Goal: Answer question/provide support: Share knowledge or assist other users

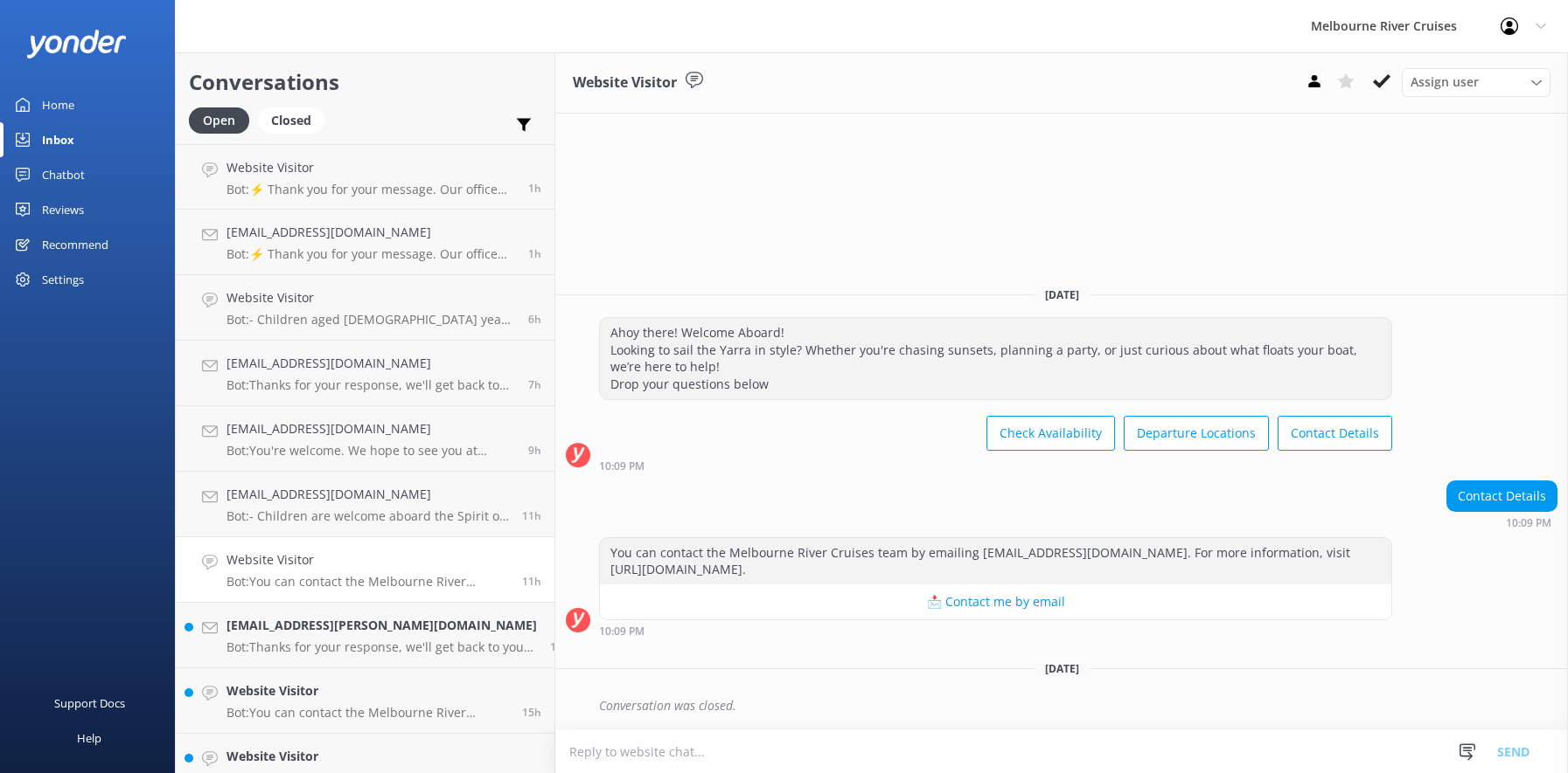
scroll to position [92, 0]
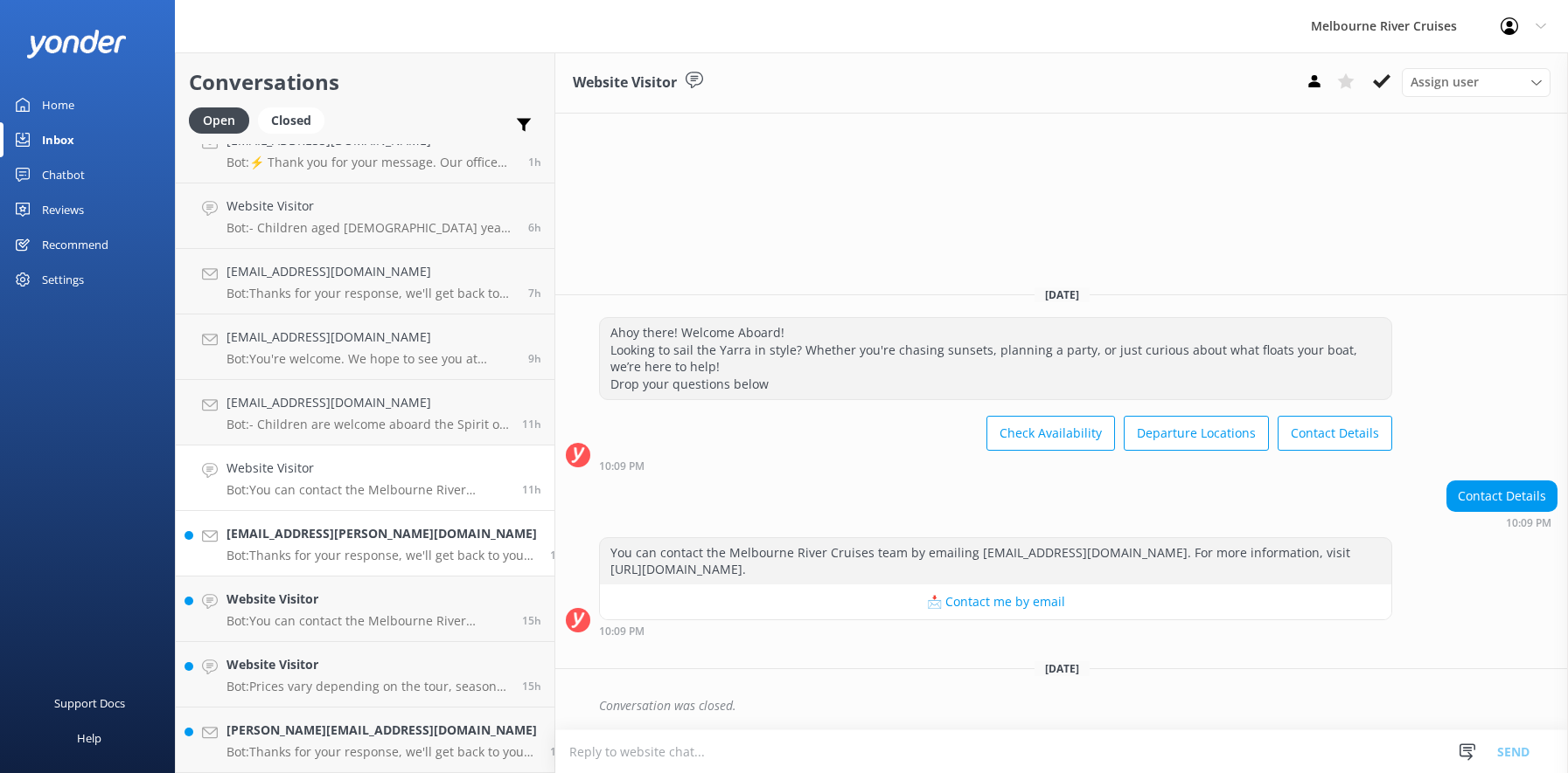
click at [284, 541] on h4 "[EMAIL_ADDRESS][PERSON_NAME][DOMAIN_NAME]" at bounding box center [382, 534] width 310 height 19
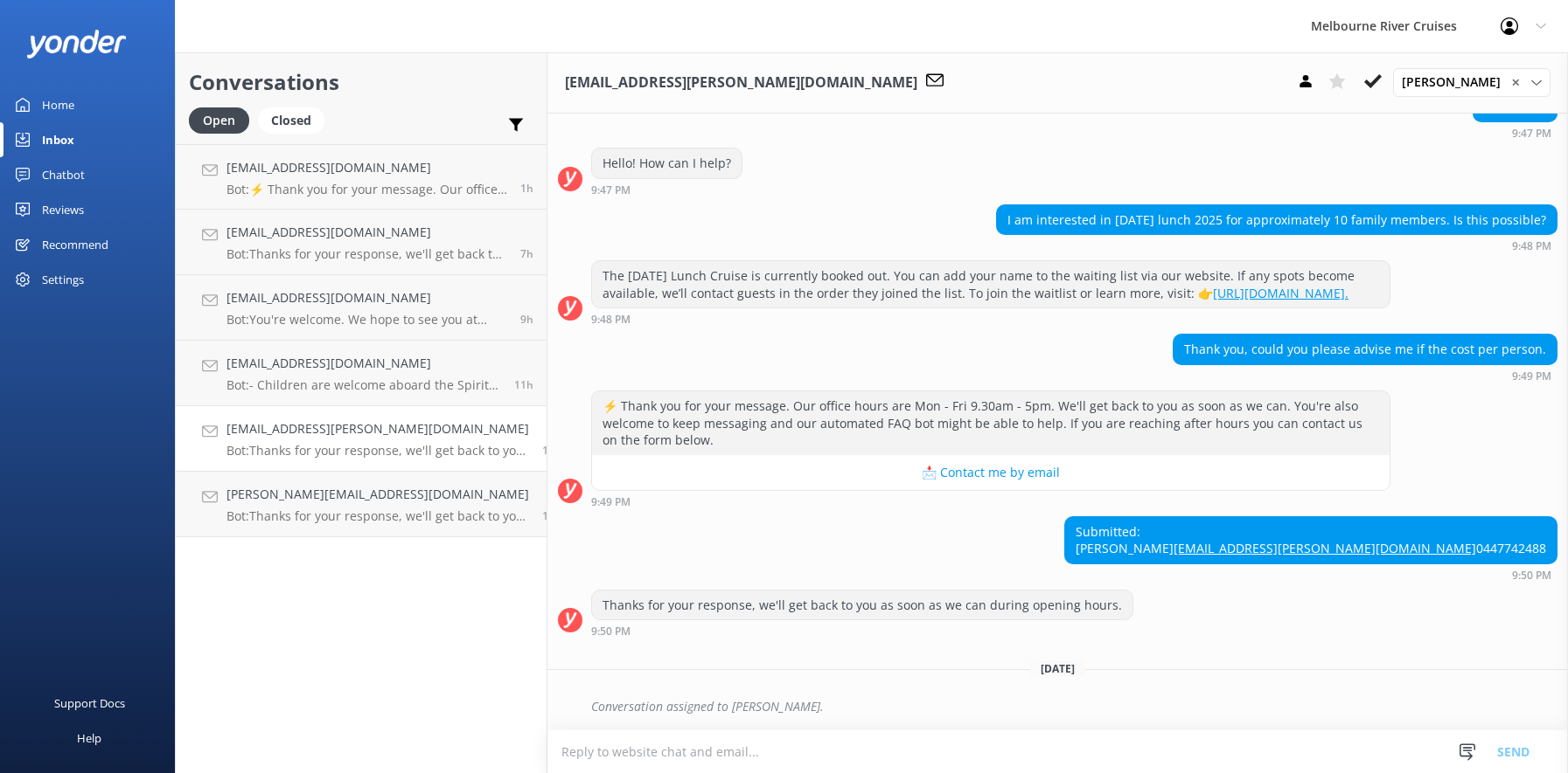
scroll to position [283, 0]
click at [299, 125] on div "Closed" at bounding box center [290, 120] width 67 height 26
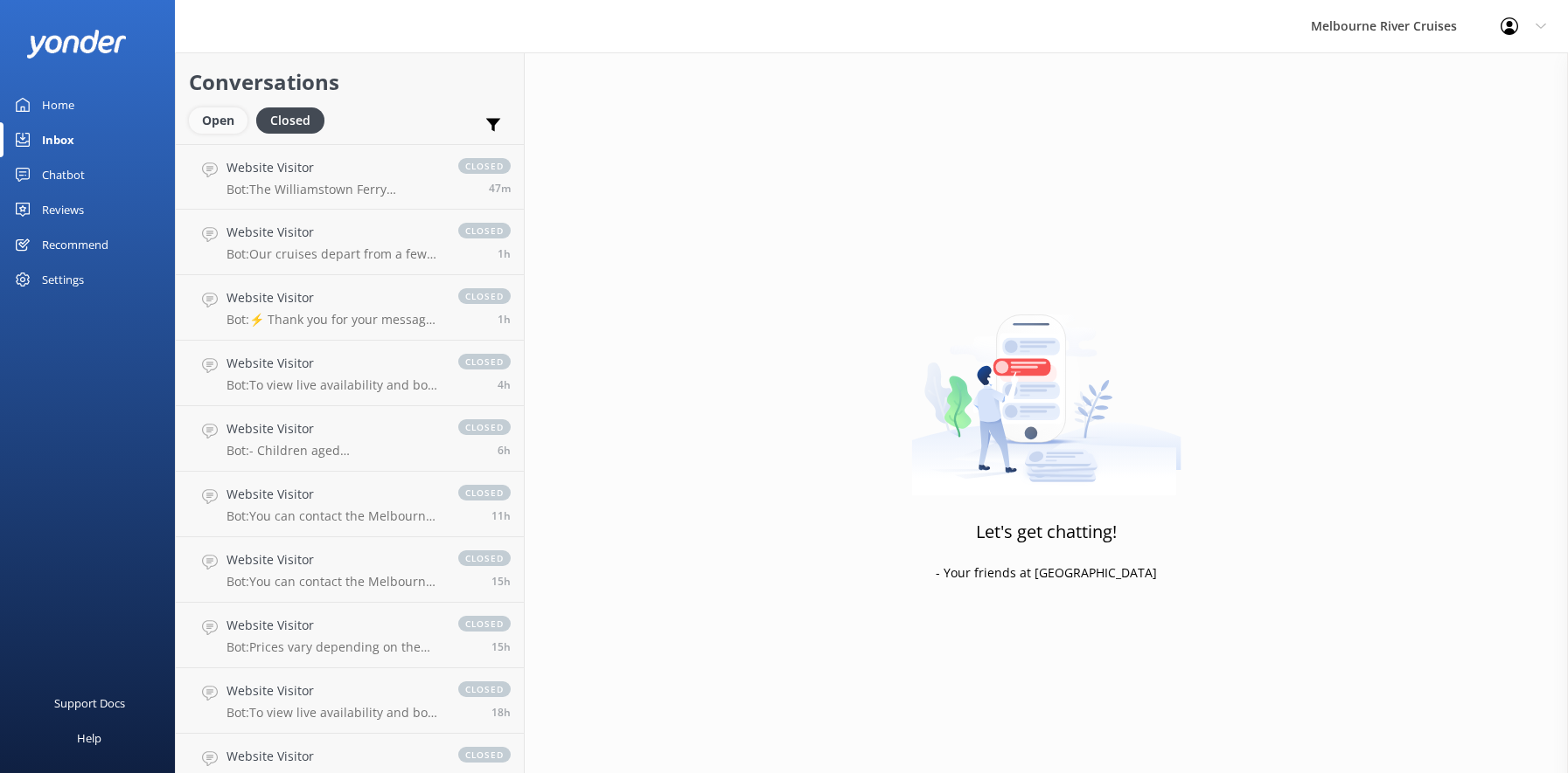
click at [211, 115] on div "Open" at bounding box center [218, 120] width 58 height 26
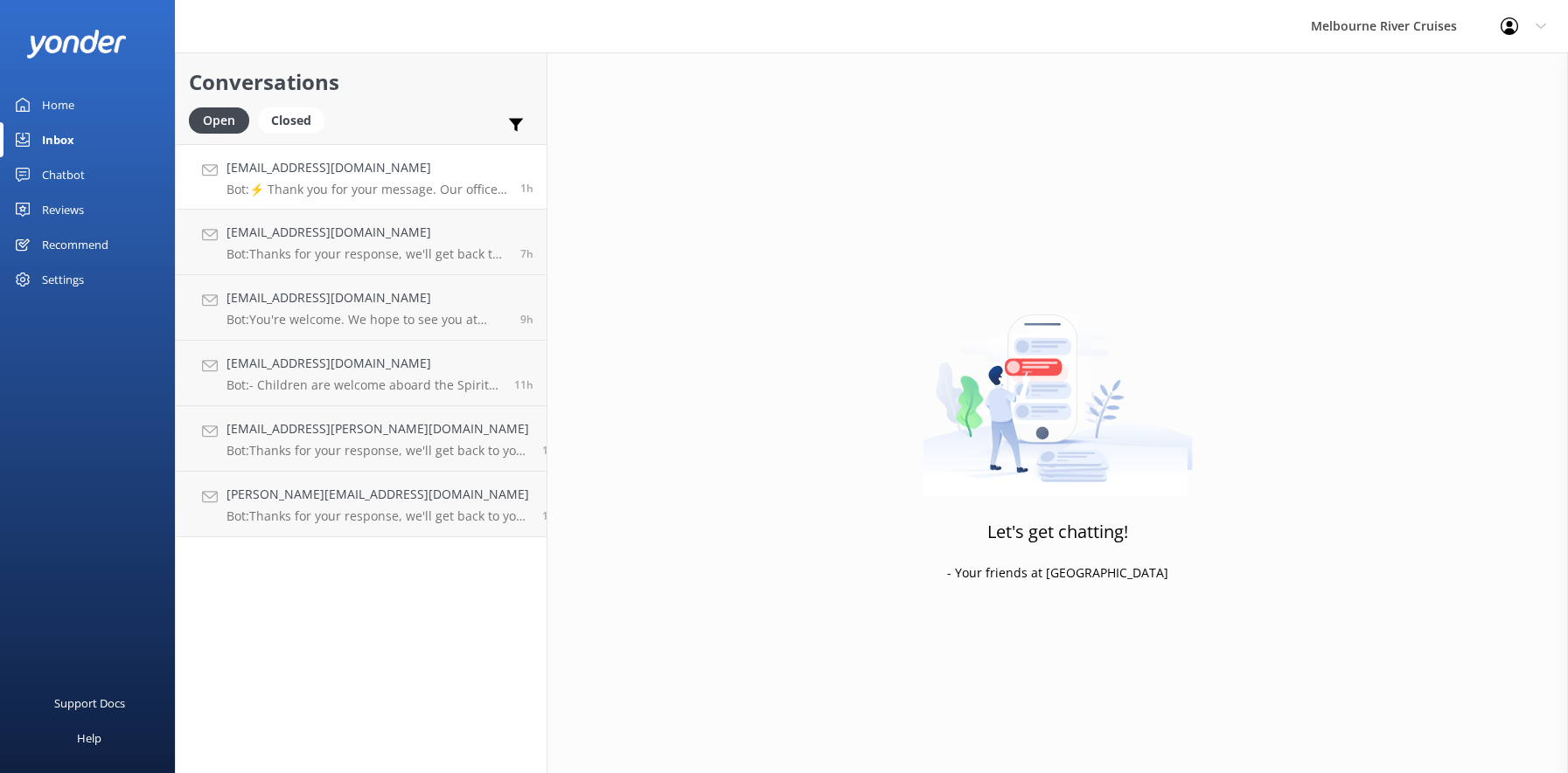
click at [308, 176] on h4 "[EMAIL_ADDRESS][DOMAIN_NAME]" at bounding box center [366, 167] width 280 height 19
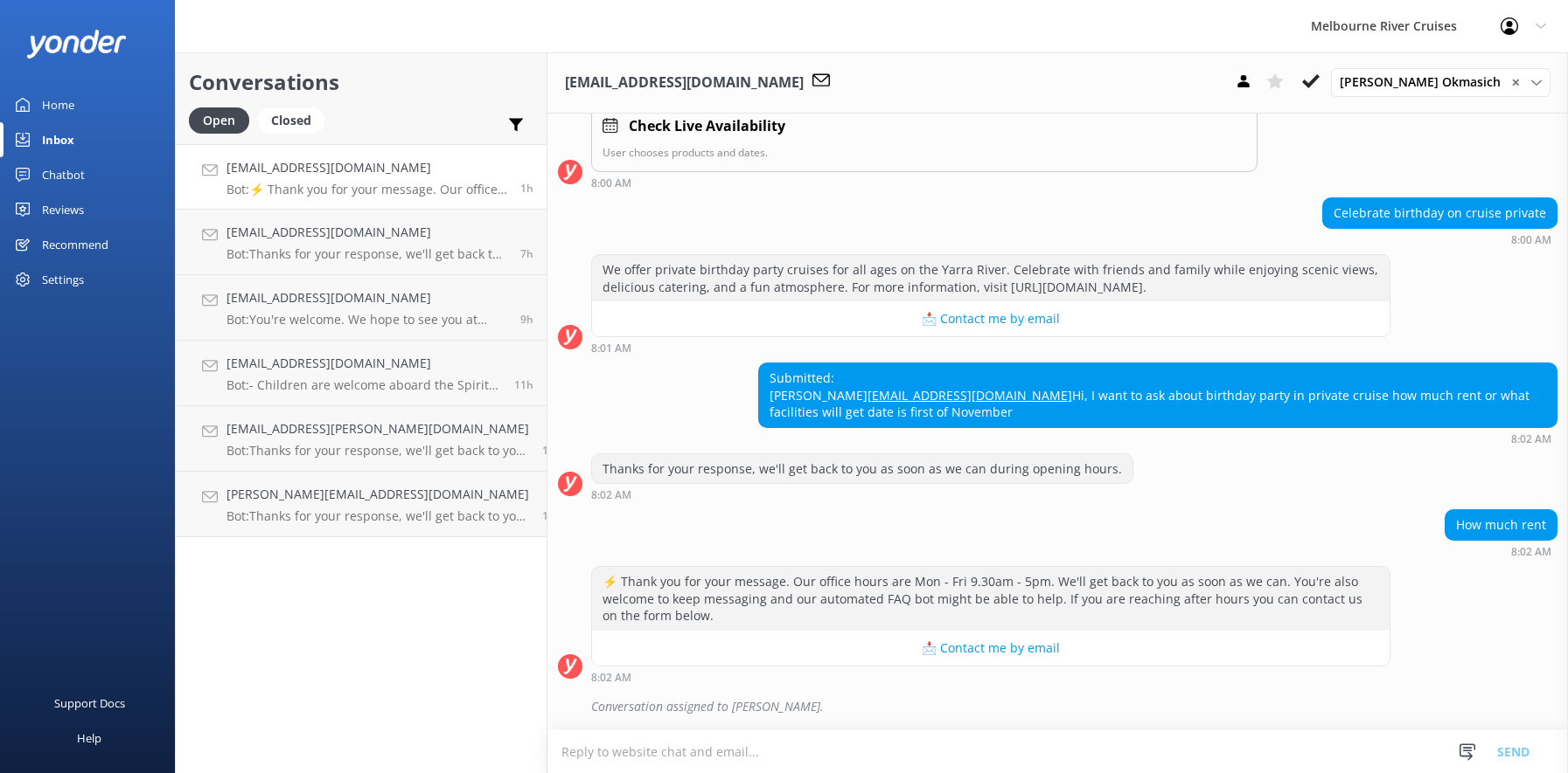
scroll to position [346, 0]
click at [297, 239] on h4 "[EMAIL_ADDRESS][DOMAIN_NAME]" at bounding box center [366, 232] width 280 height 19
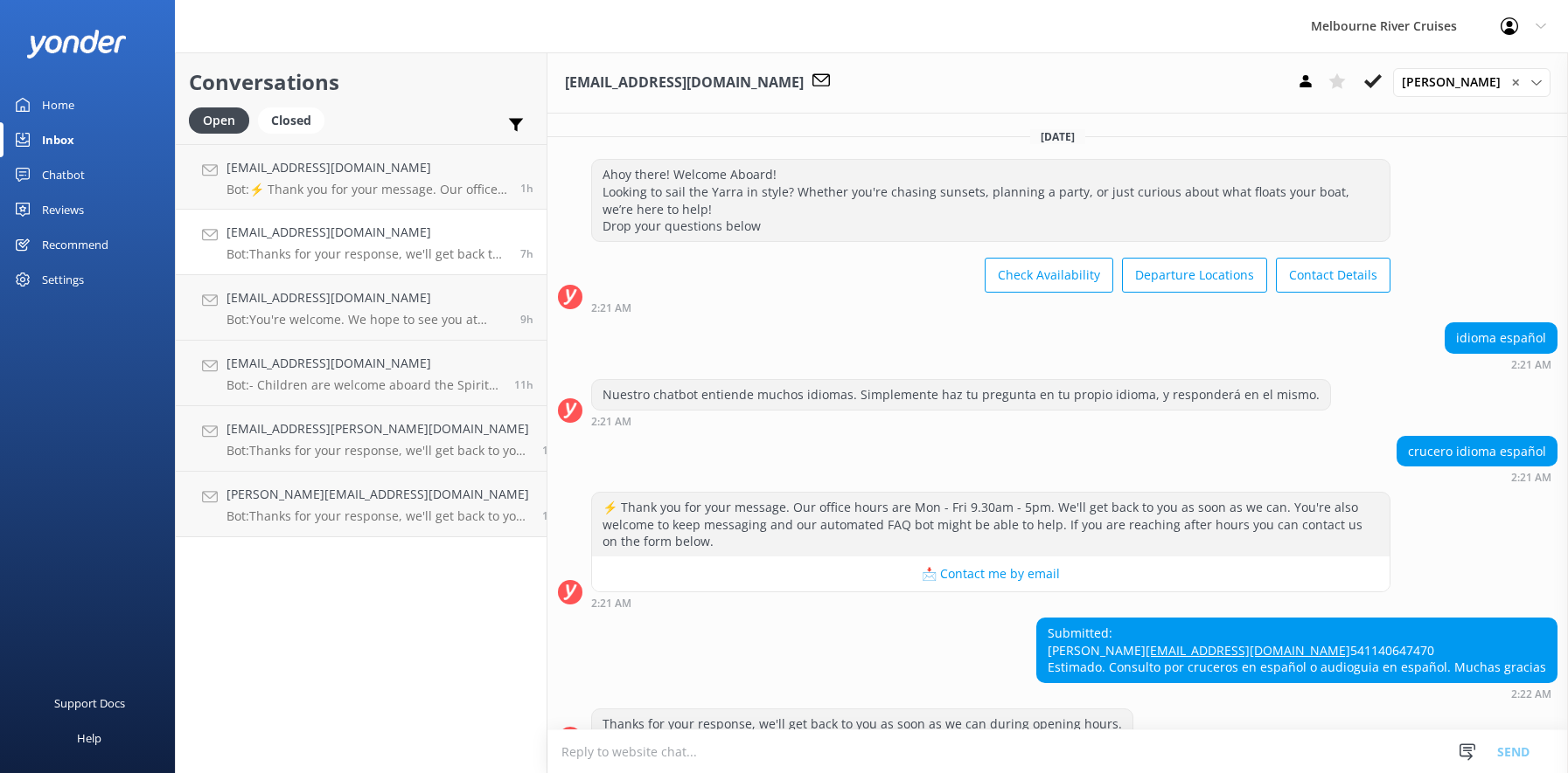
scroll to position [108, 0]
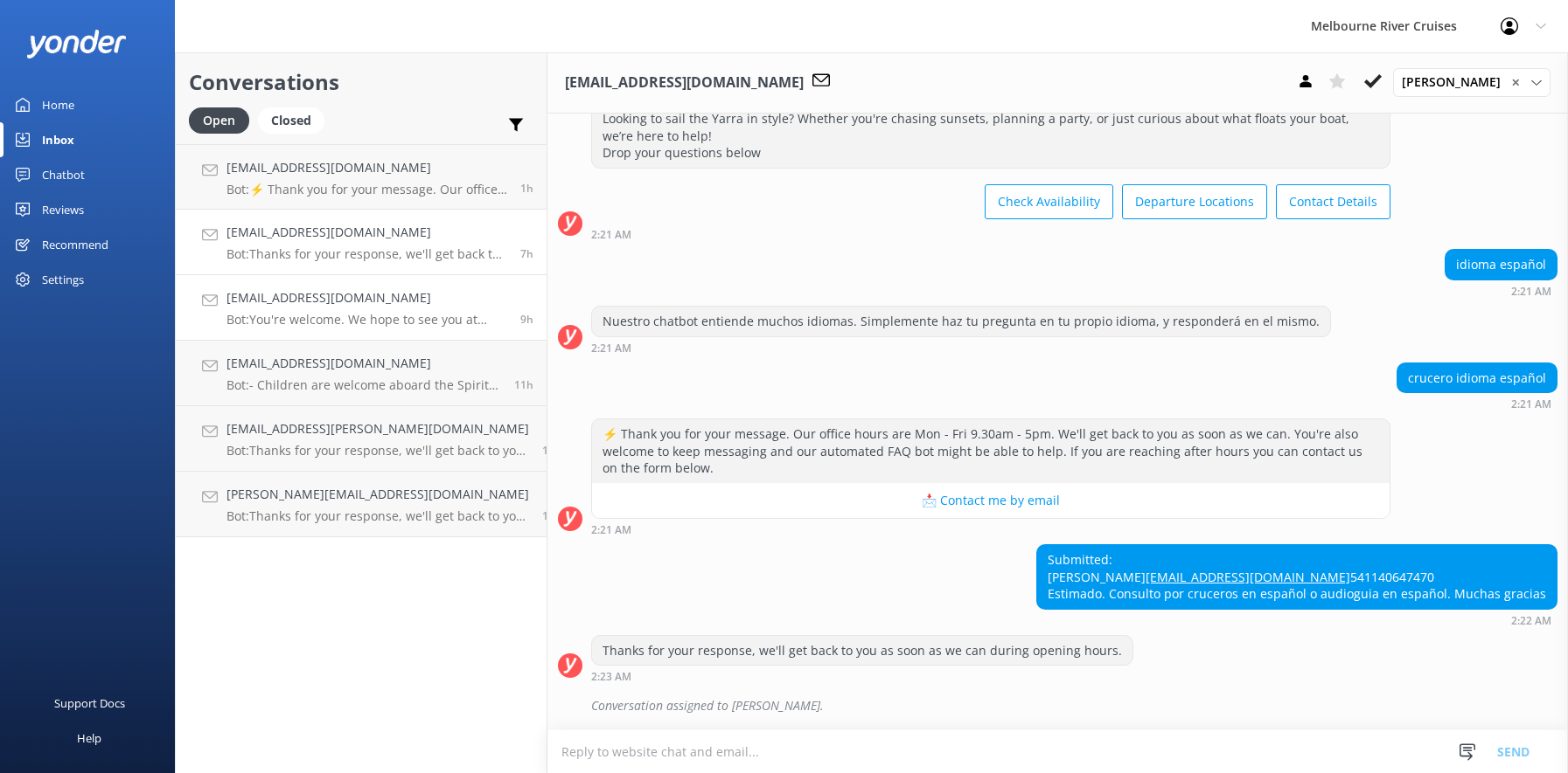
click at [279, 311] on div "[EMAIL_ADDRESS][DOMAIN_NAME] Bot: You're welcome. We hope to see you at Melbour…" at bounding box center [366, 308] width 280 height 38
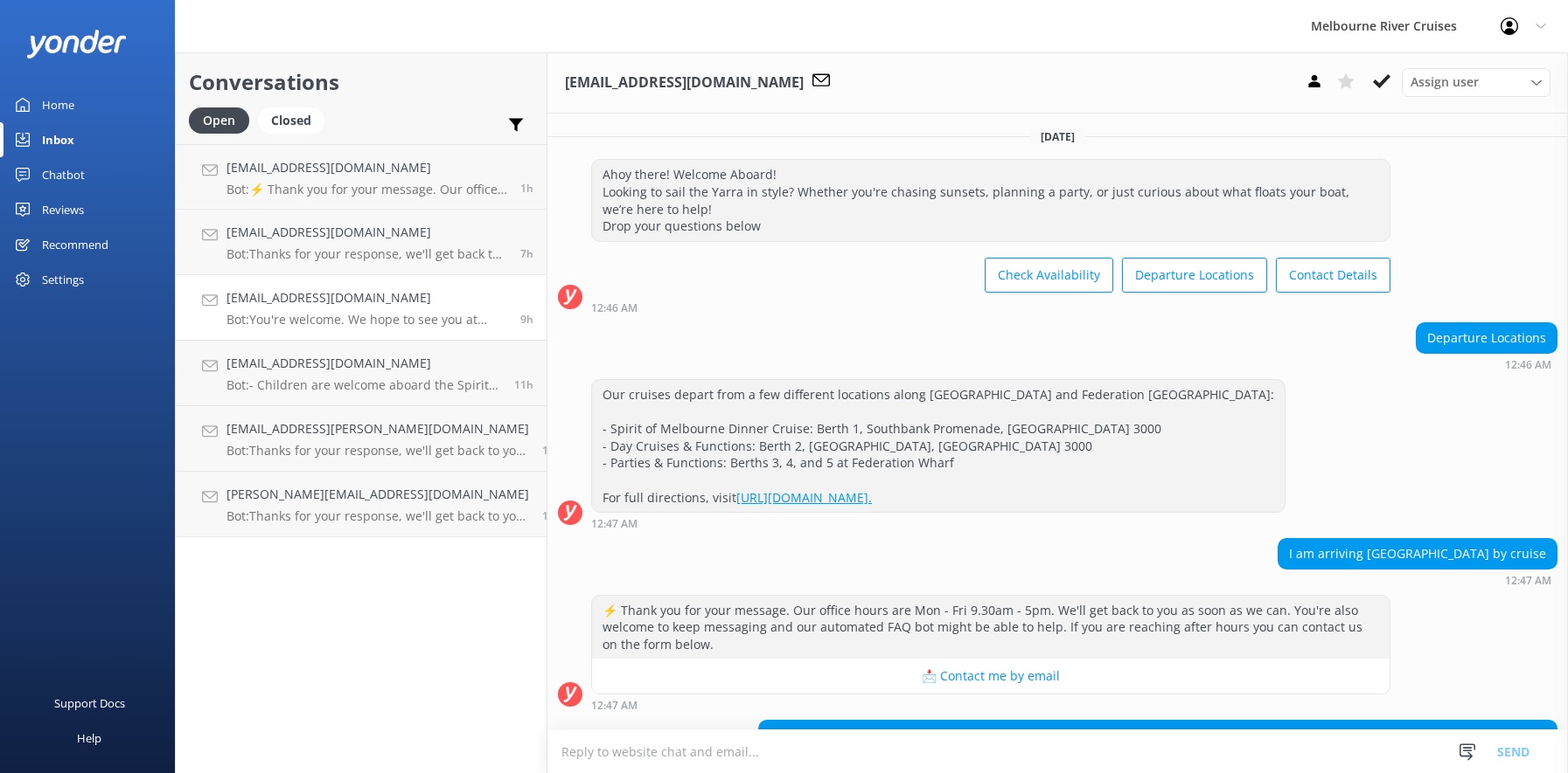
scroll to position [268, 0]
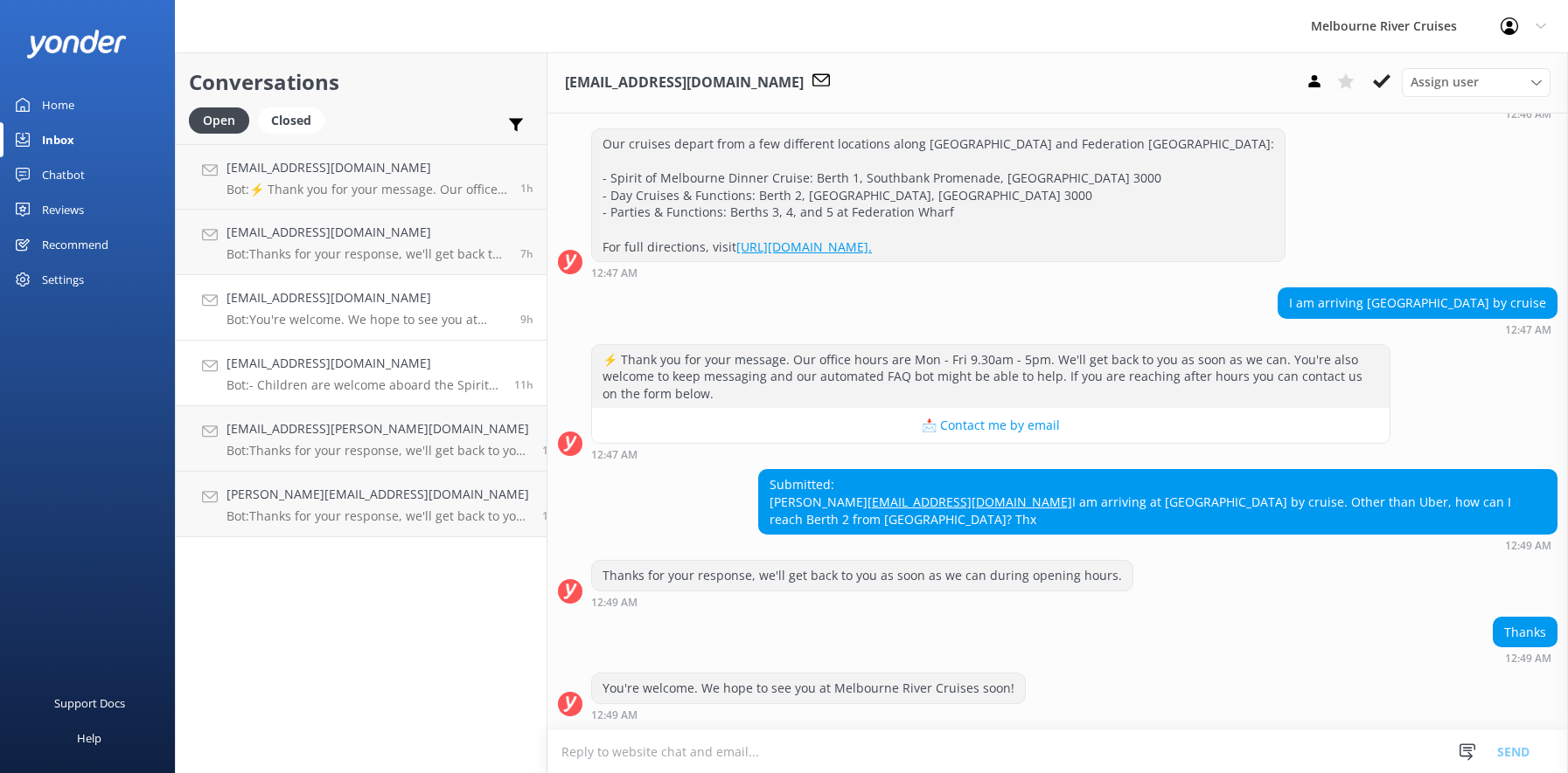
click at [282, 366] on h4 "[EMAIL_ADDRESS][DOMAIN_NAME]" at bounding box center [363, 363] width 275 height 19
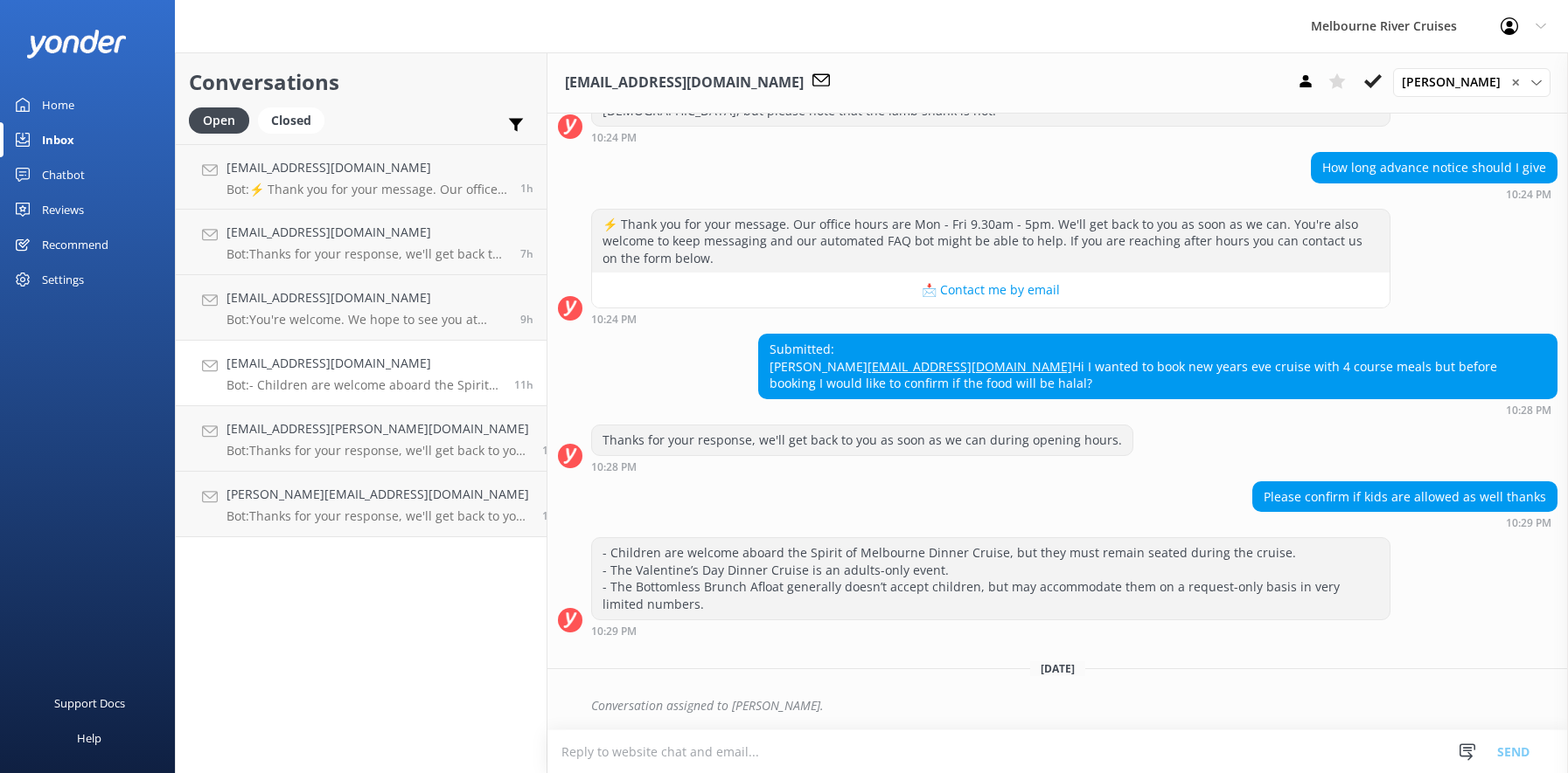
scroll to position [447, 0]
click at [265, 297] on h4 "[EMAIL_ADDRESS][DOMAIN_NAME]" at bounding box center [366, 298] width 280 height 19
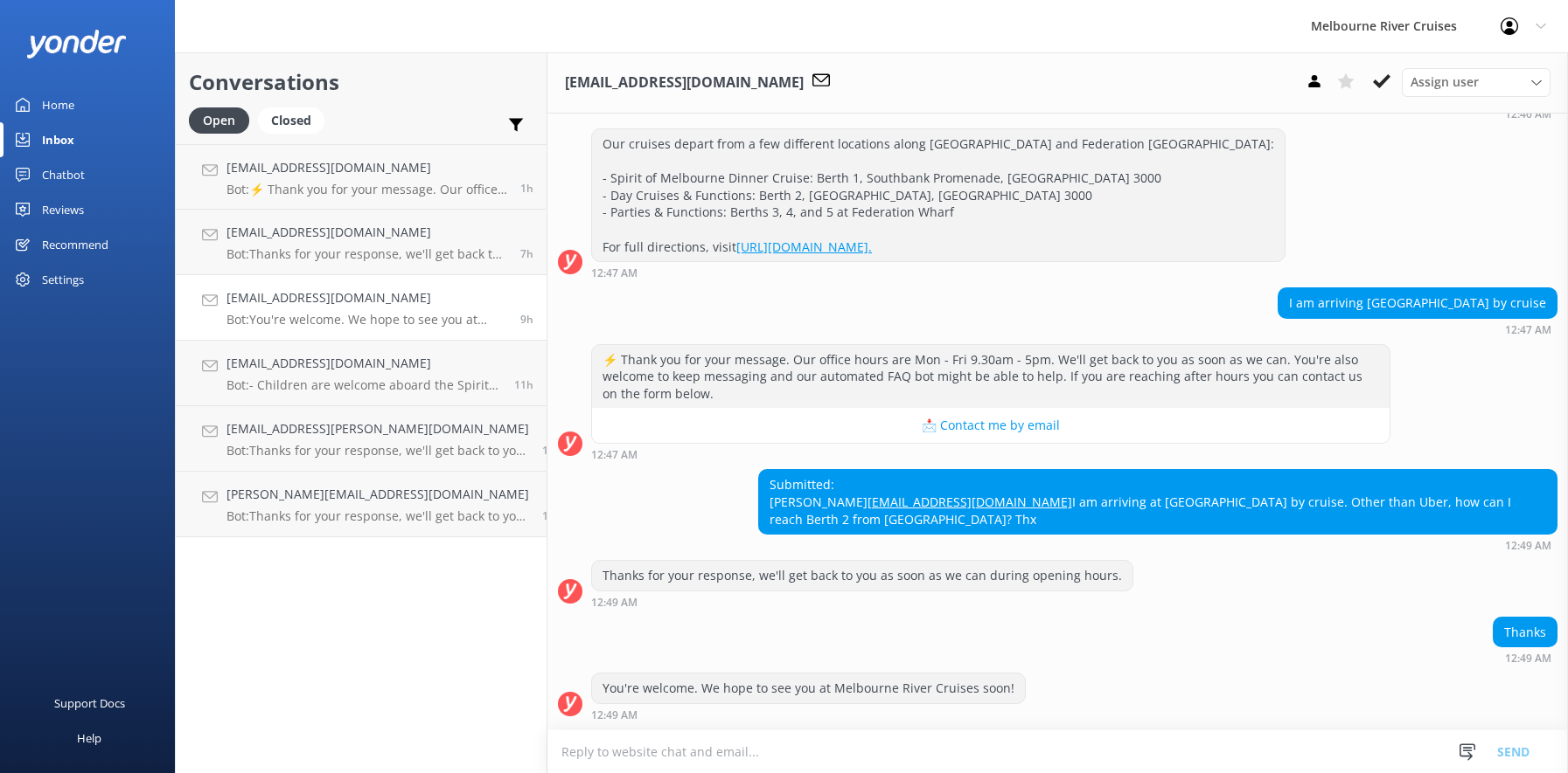
scroll to position [268, 0]
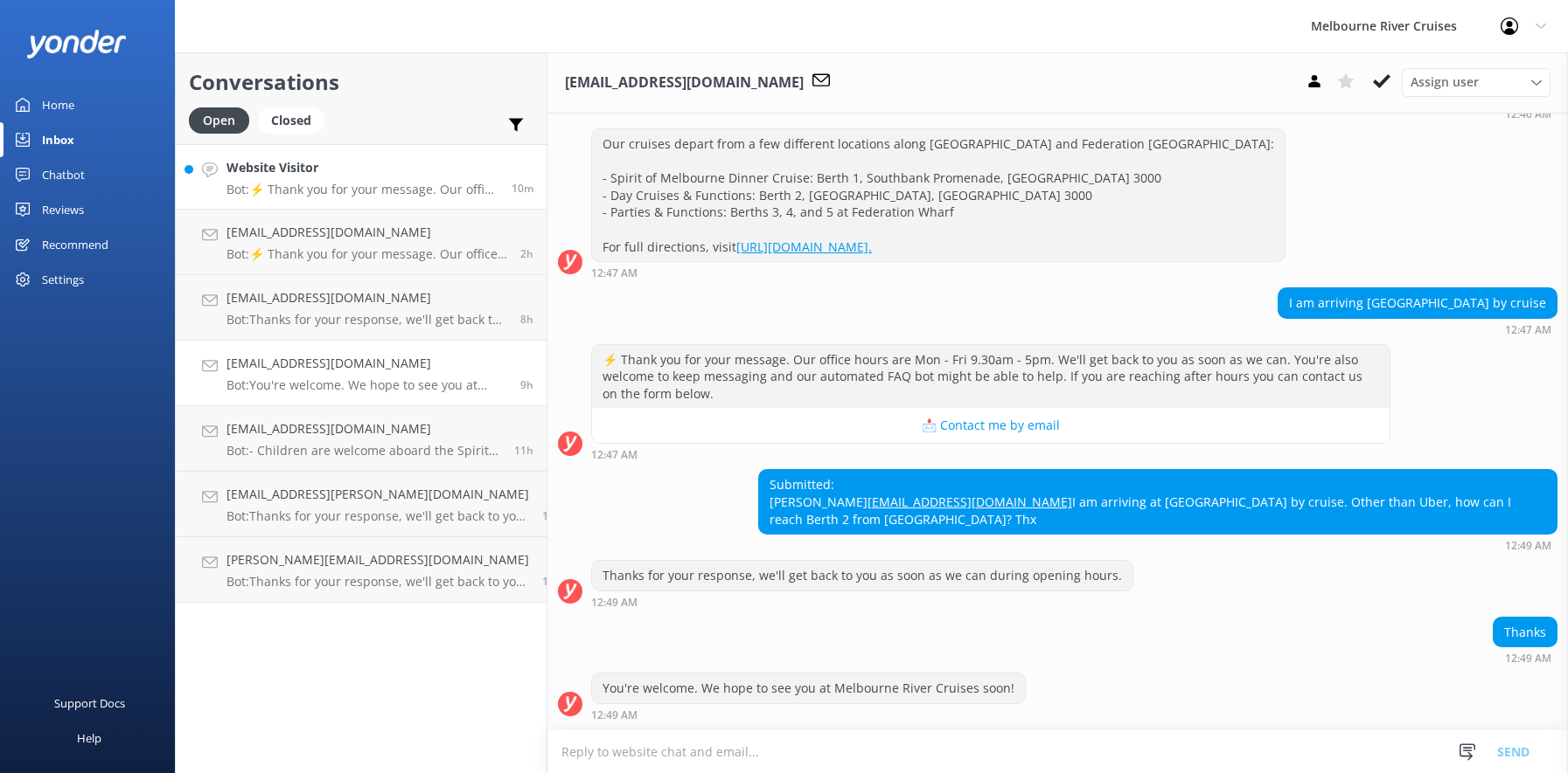
click at [271, 167] on h4 "Website Visitor" at bounding box center [363, 167] width 272 height 19
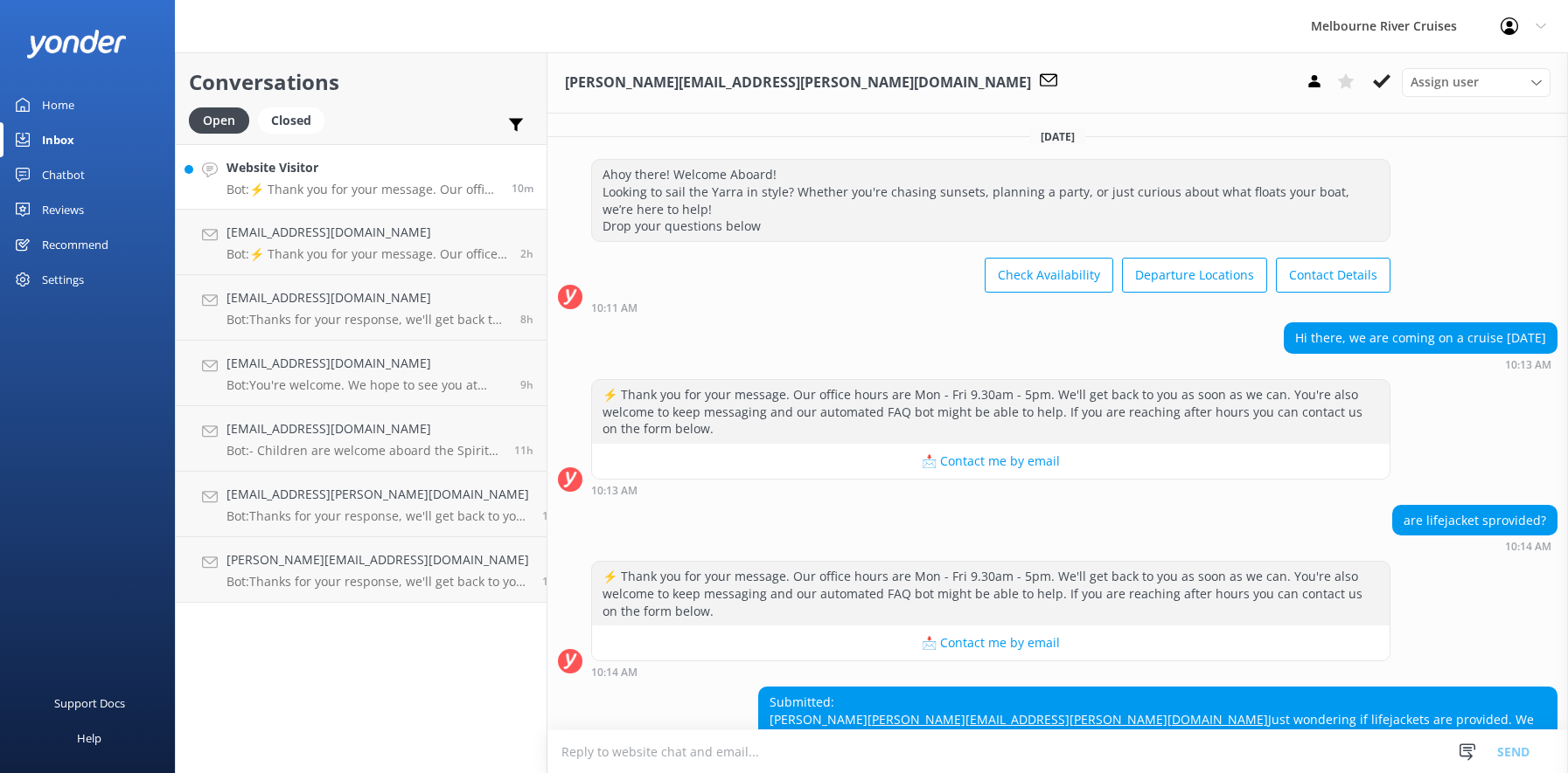
scroll to position [139, 0]
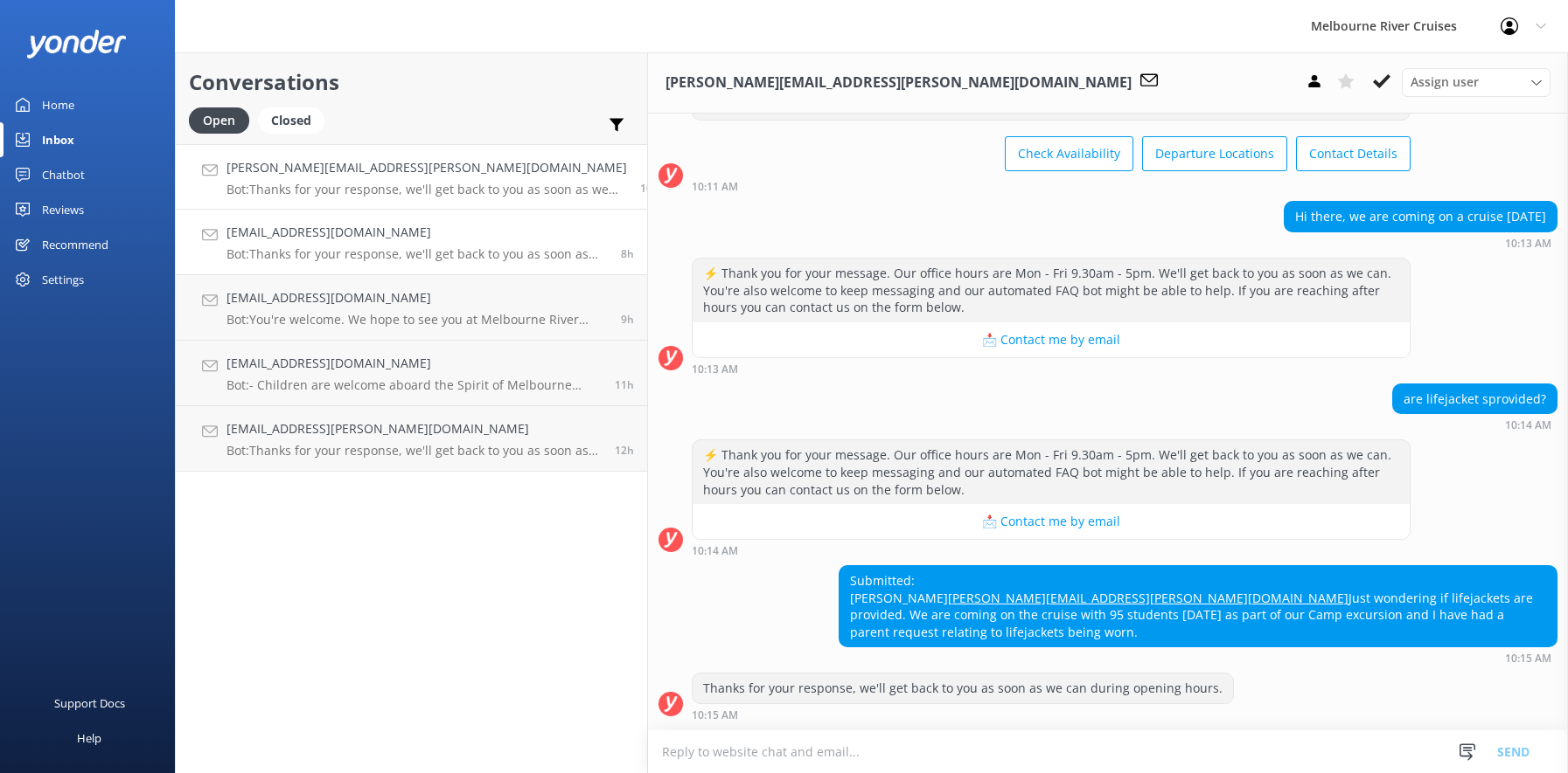
click at [295, 245] on div "[EMAIL_ADDRESS][DOMAIN_NAME] Bot: Thanks for your response, we'll get back to y…" at bounding box center [417, 242] width 382 height 38
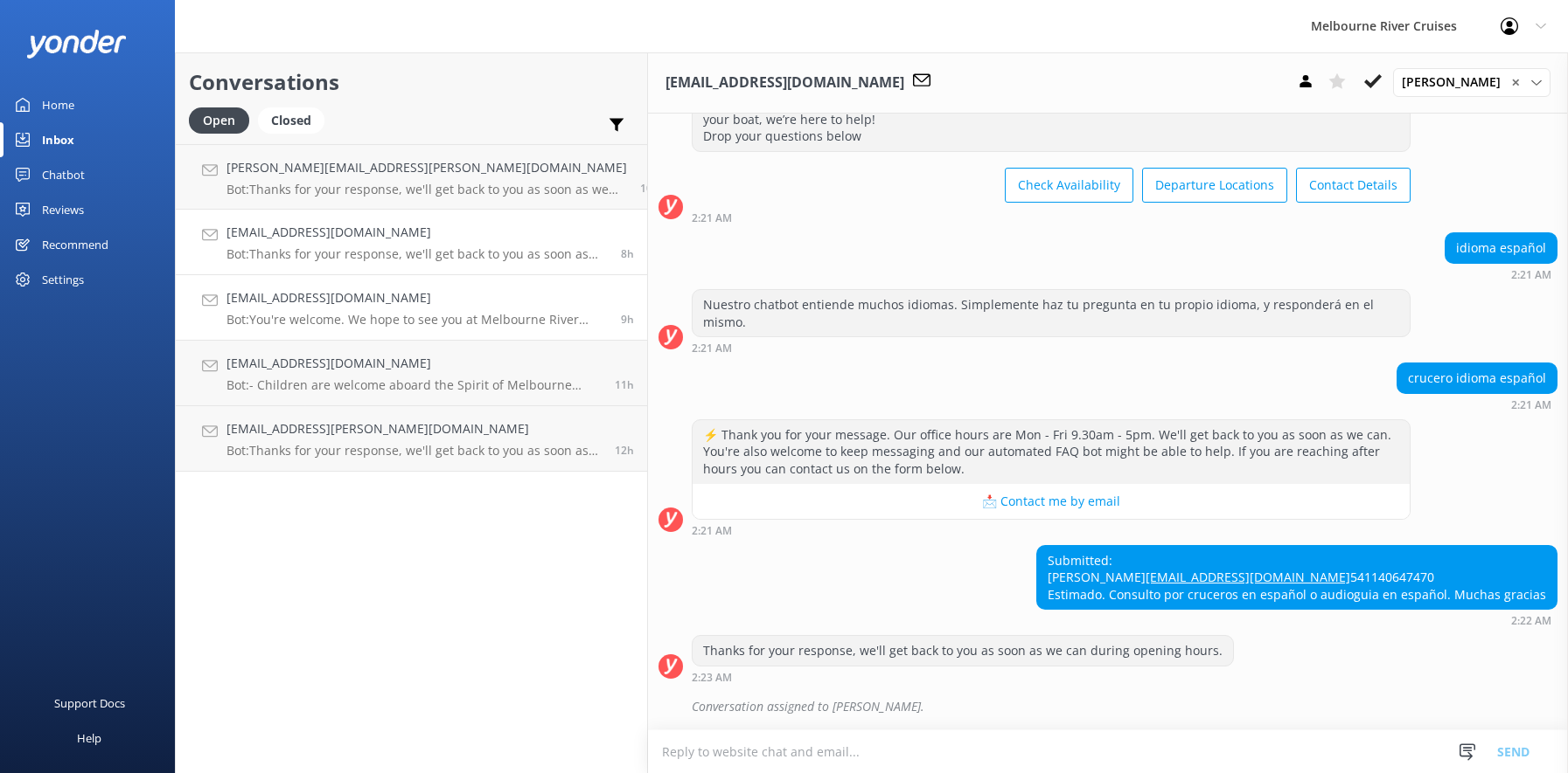
click at [299, 308] on div "[EMAIL_ADDRESS][DOMAIN_NAME] Bot: You're welcome. We hope to see you at Melbour…" at bounding box center [417, 308] width 382 height 38
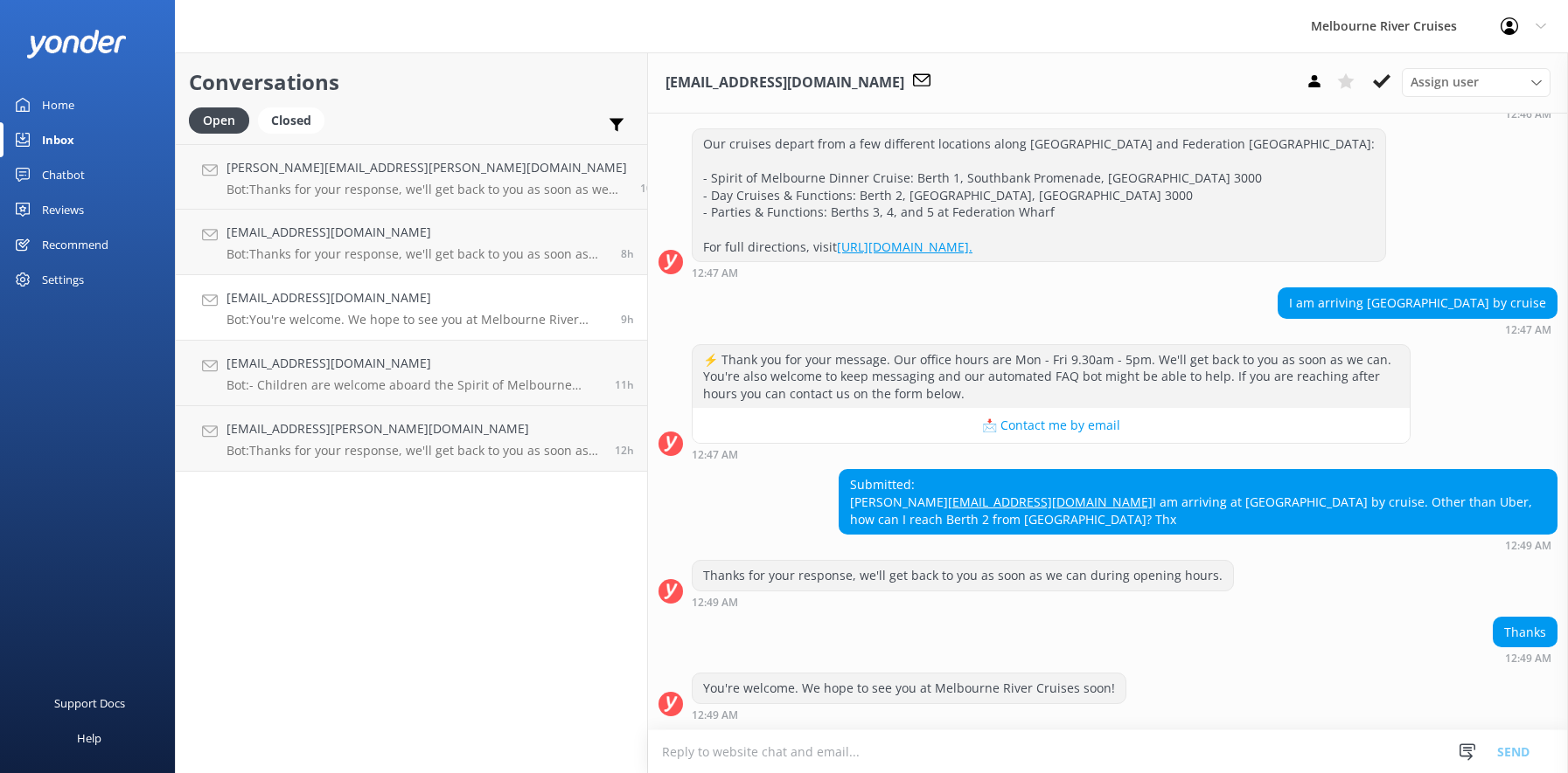
scroll to position [268, 0]
click at [274, 308] on div "[EMAIL_ADDRESS][DOMAIN_NAME] Bot: You're welcome. We hope to see you at Melbour…" at bounding box center [414, 308] width 375 height 38
click at [268, 301] on h4 "[EMAIL_ADDRESS][DOMAIN_NAME]" at bounding box center [414, 298] width 375 height 19
click at [1537, 81] on icon at bounding box center [1536, 82] width 10 height 10
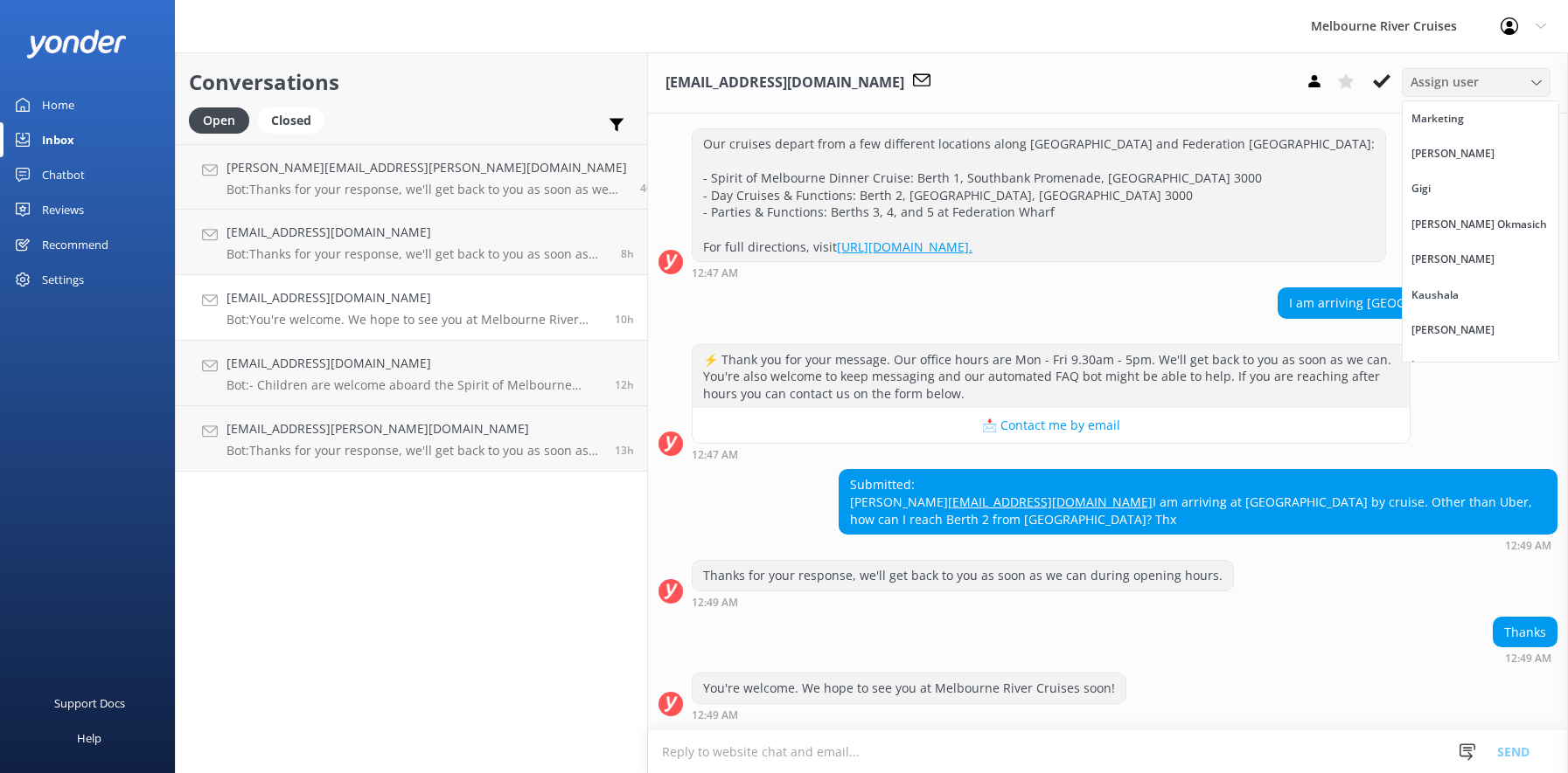
scroll to position [22, 0]
click at [1437, 347] on link "Inna" at bounding box center [1480, 343] width 155 height 35
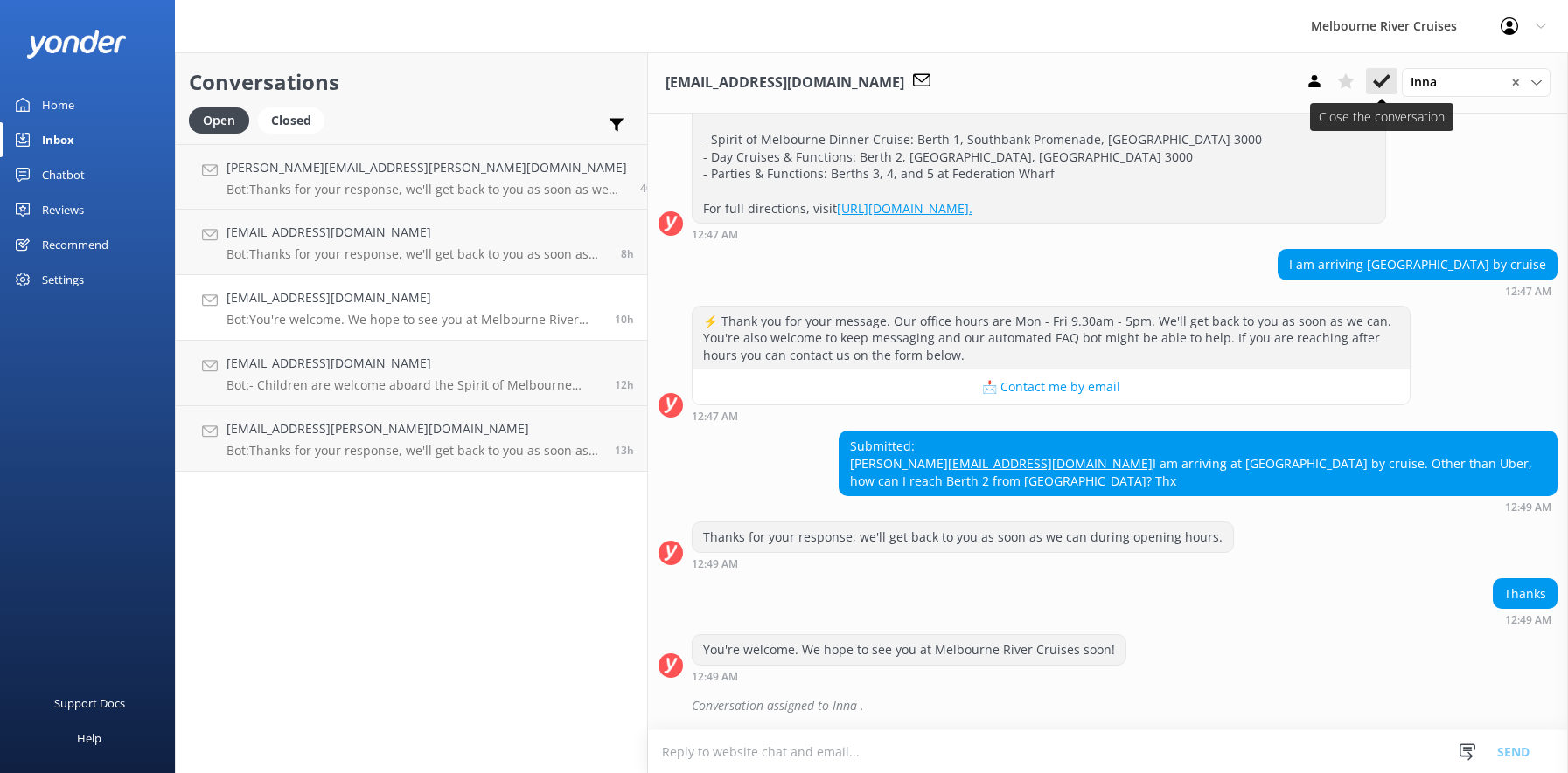
scroll to position [306, 0]
click at [1382, 81] on use at bounding box center [1381, 80] width 17 height 14
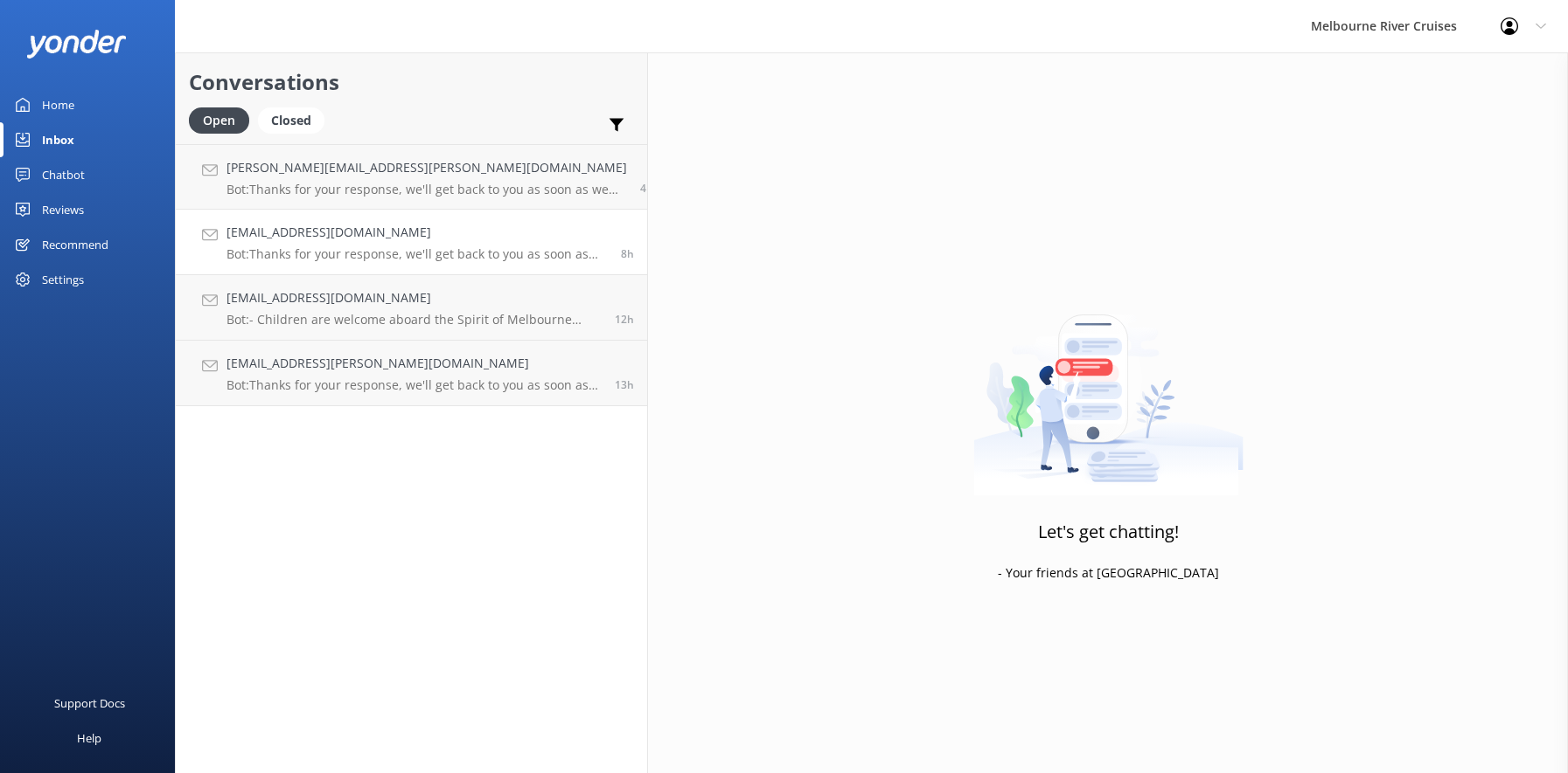
click at [288, 249] on p "Bot: Thanks for your response, we'll get back to you as soon as we can during o…" at bounding box center [417, 254] width 382 height 16
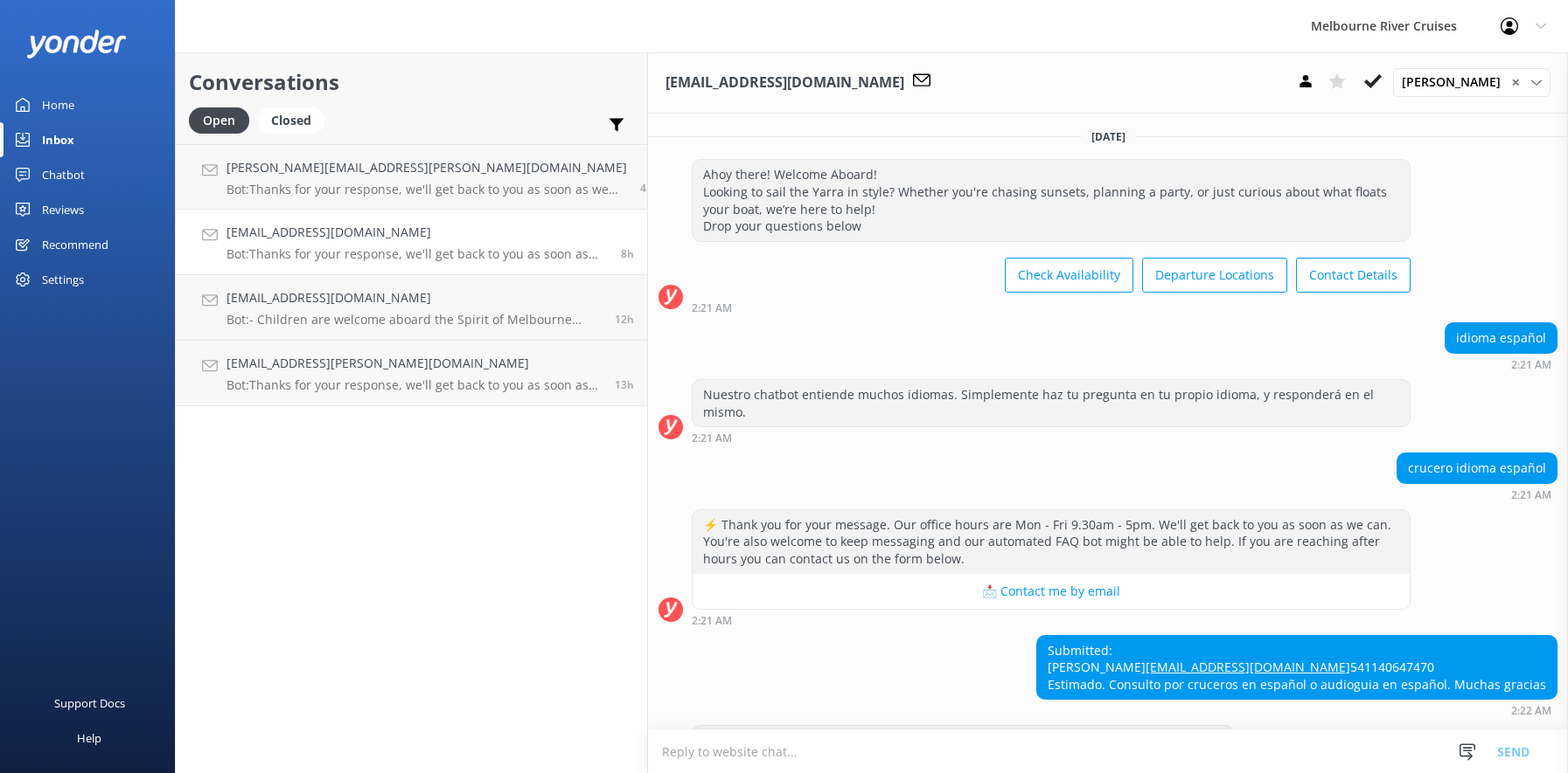
scroll to position [108, 0]
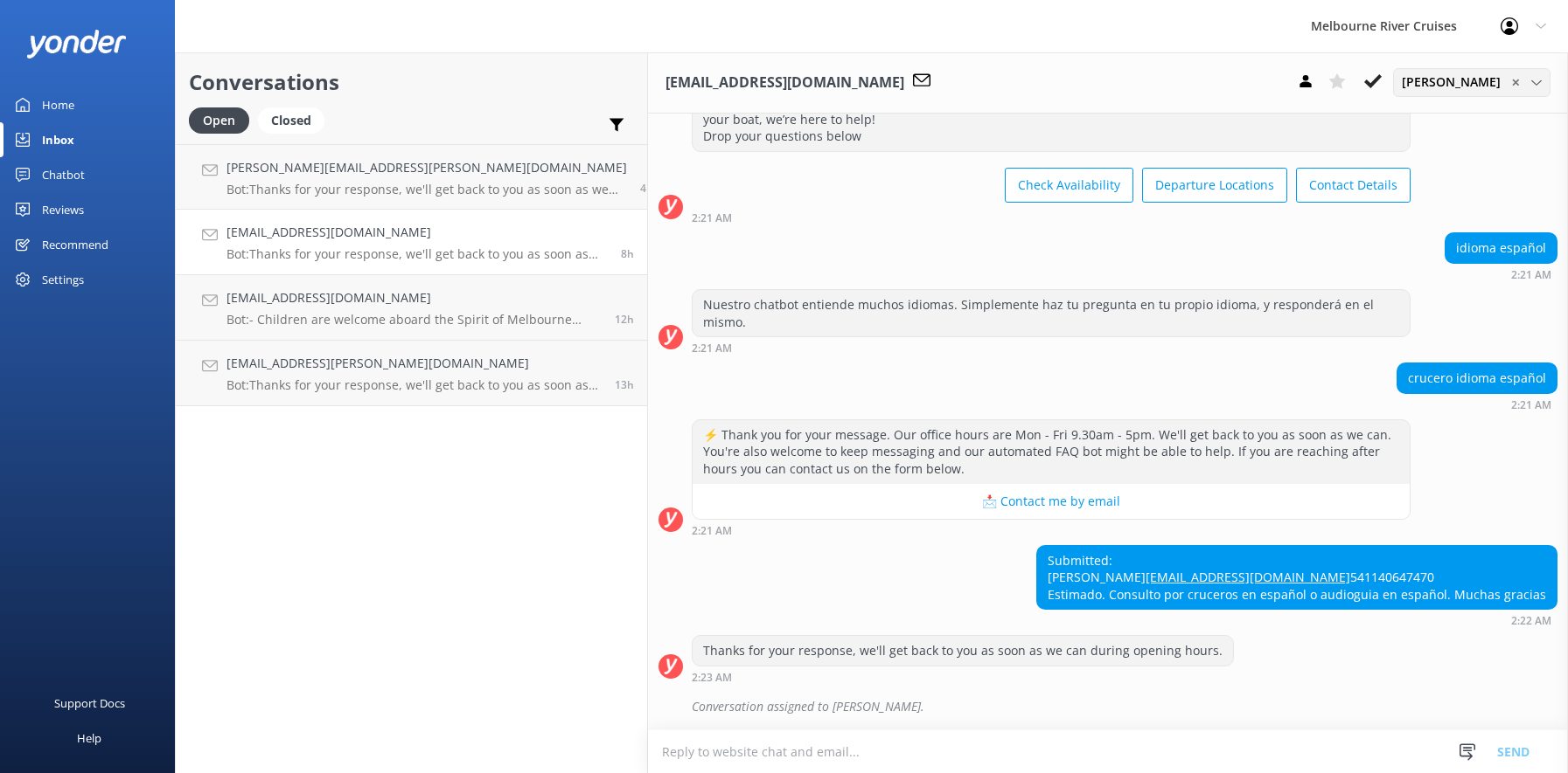
click at [1537, 84] on icon at bounding box center [1536, 82] width 10 height 10
click at [1434, 345] on link "Inna" at bounding box center [1471, 343] width 155 height 35
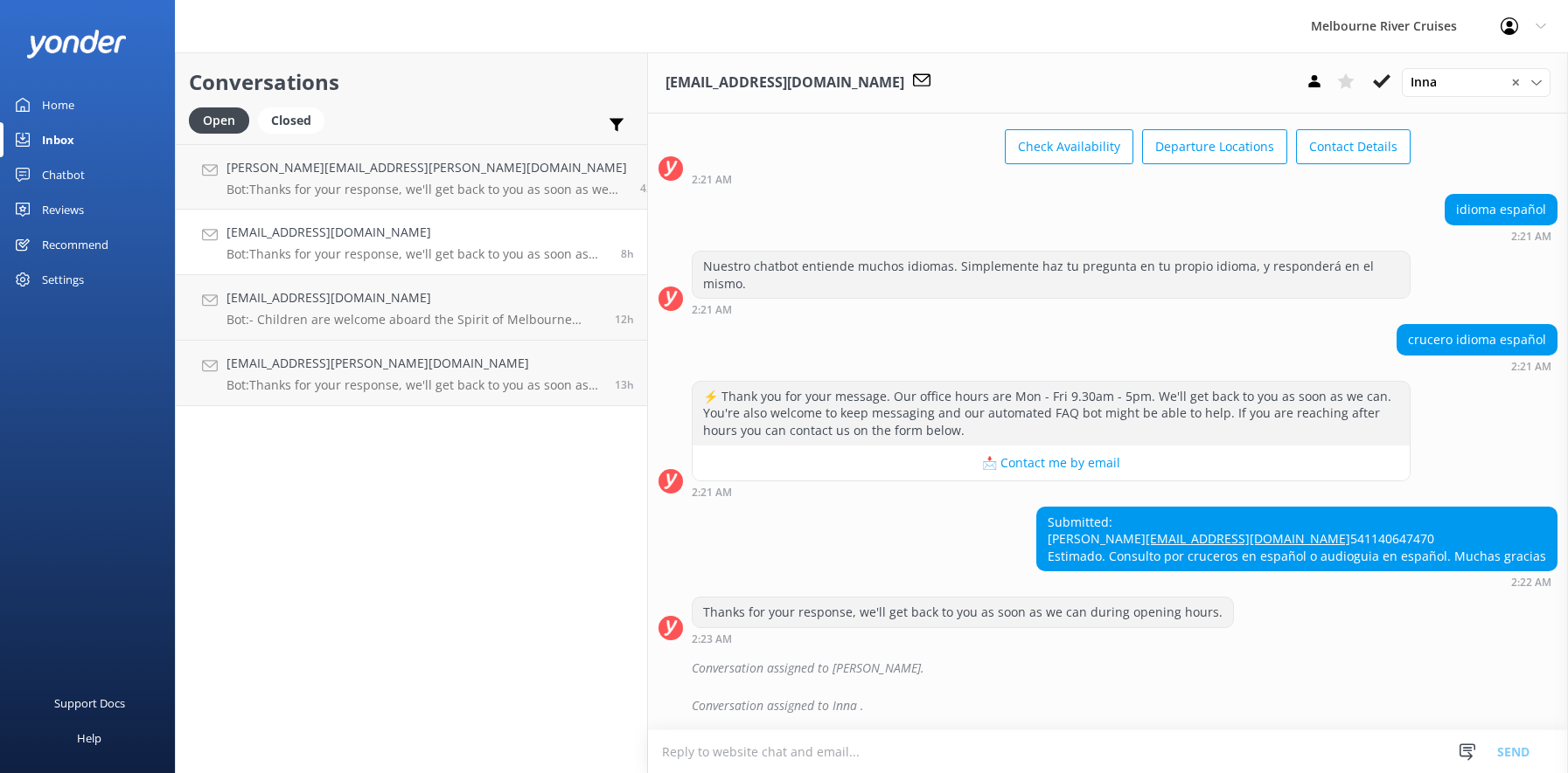
scroll to position [146, 0]
click at [1380, 82] on icon at bounding box center [1381, 80] width 17 height 17
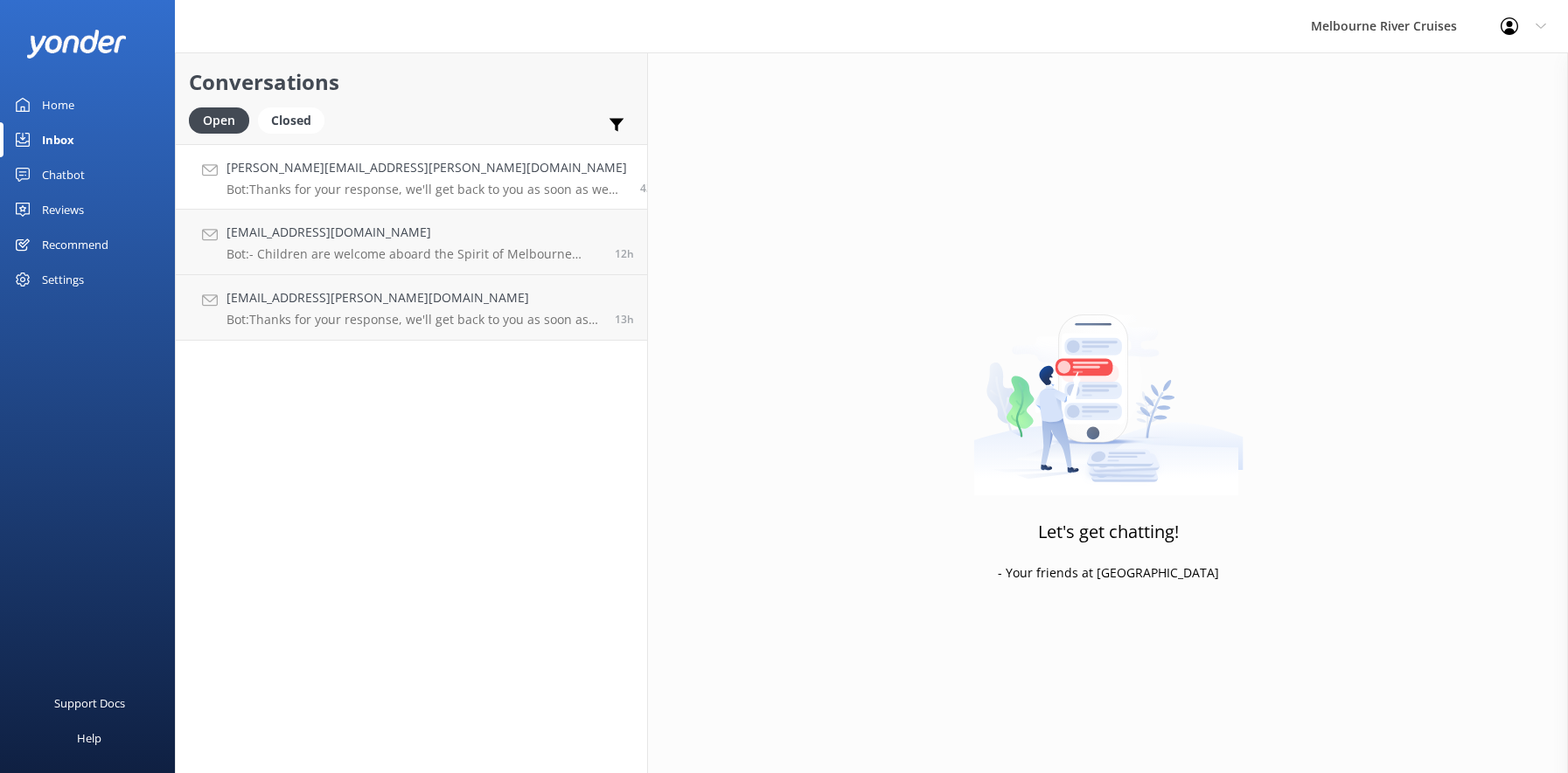
click at [300, 170] on h4 "[PERSON_NAME][EMAIL_ADDRESS][PERSON_NAME][DOMAIN_NAME]" at bounding box center [426, 167] width 401 height 19
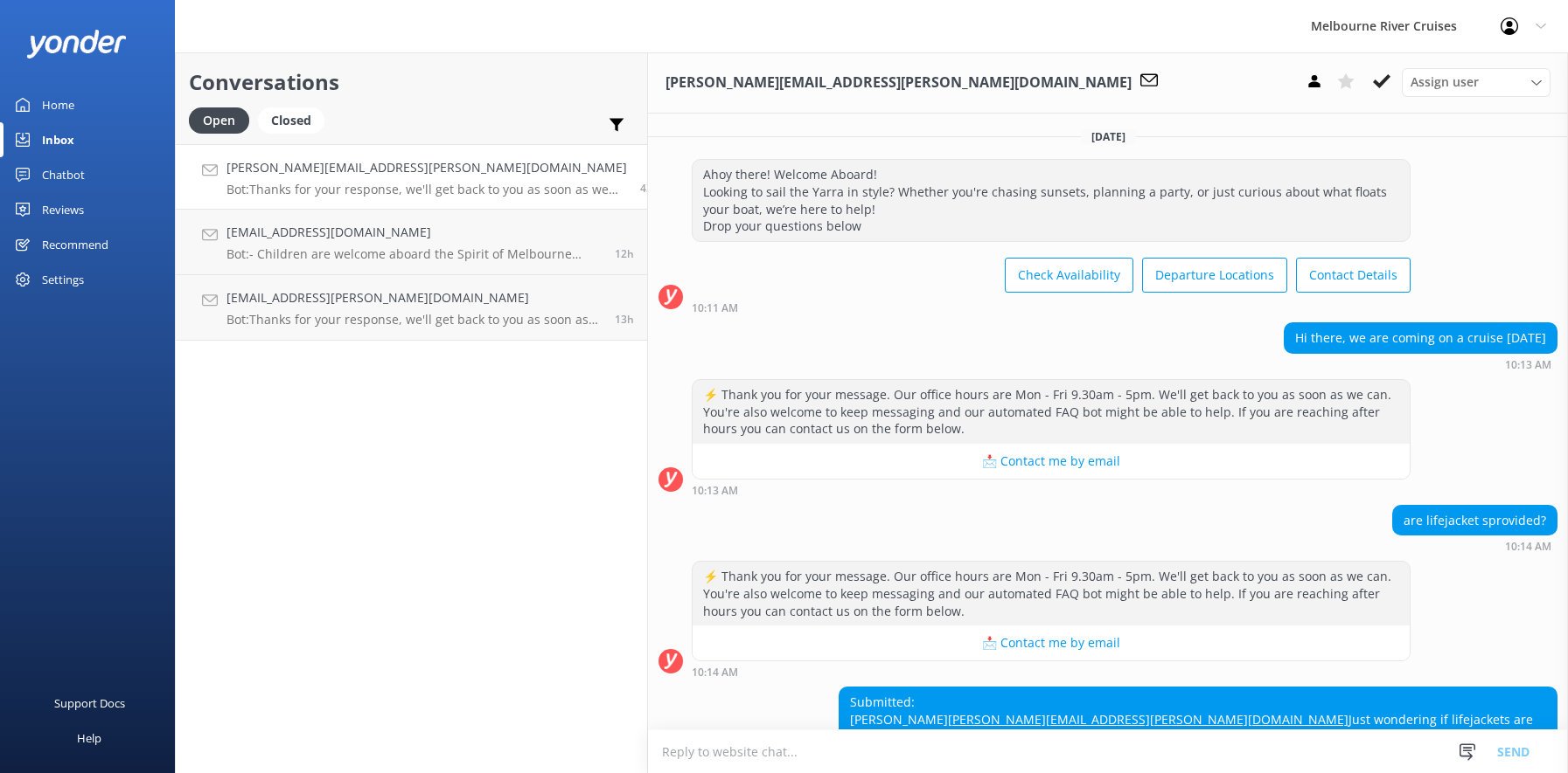
scroll to position [139, 0]
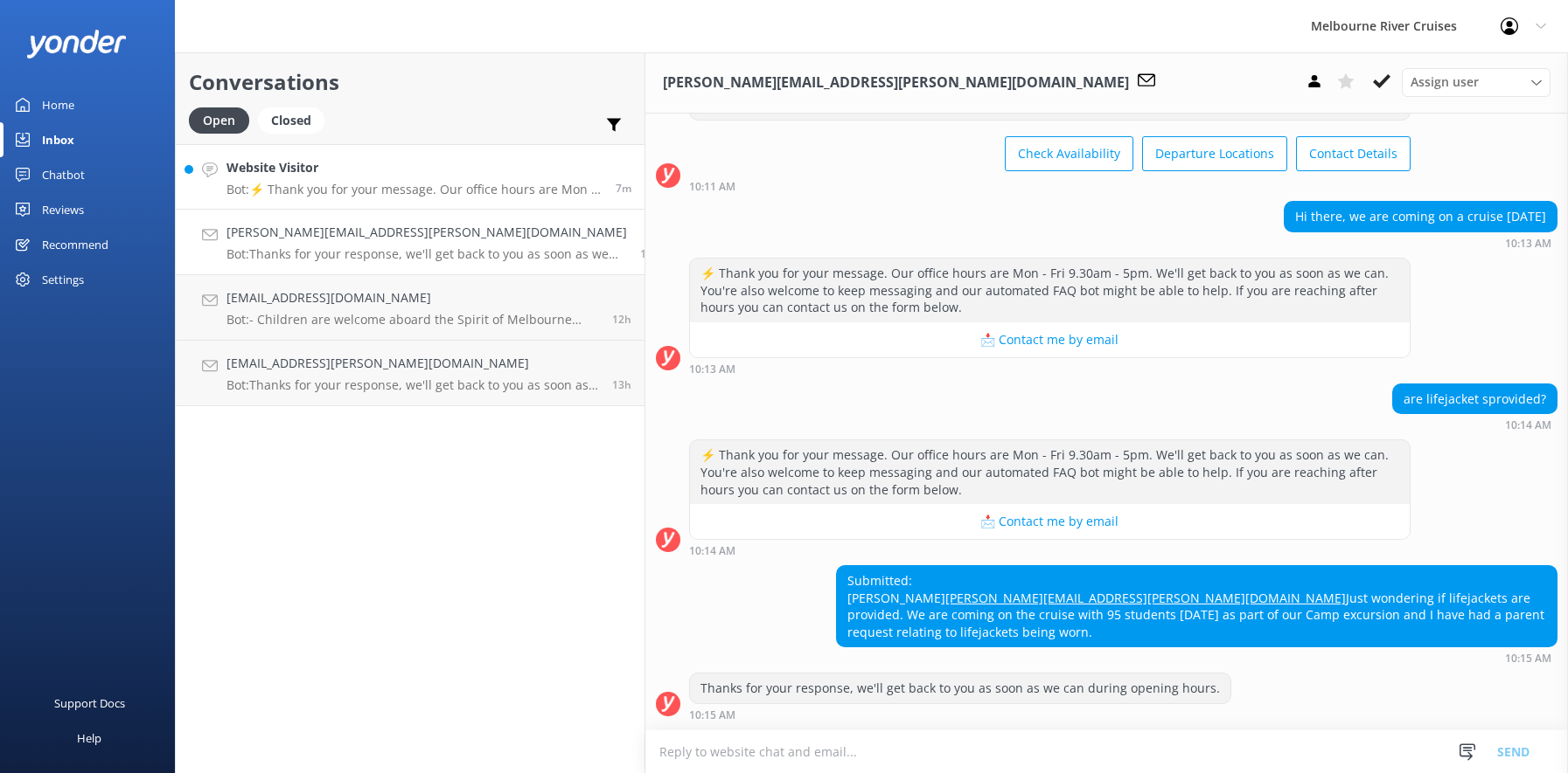
click at [325, 184] on p "Bot: ⚡ Thank you for your message. Our office hours are Mon - Fri 9.30am - 5pm.…" at bounding box center [415, 189] width 376 height 16
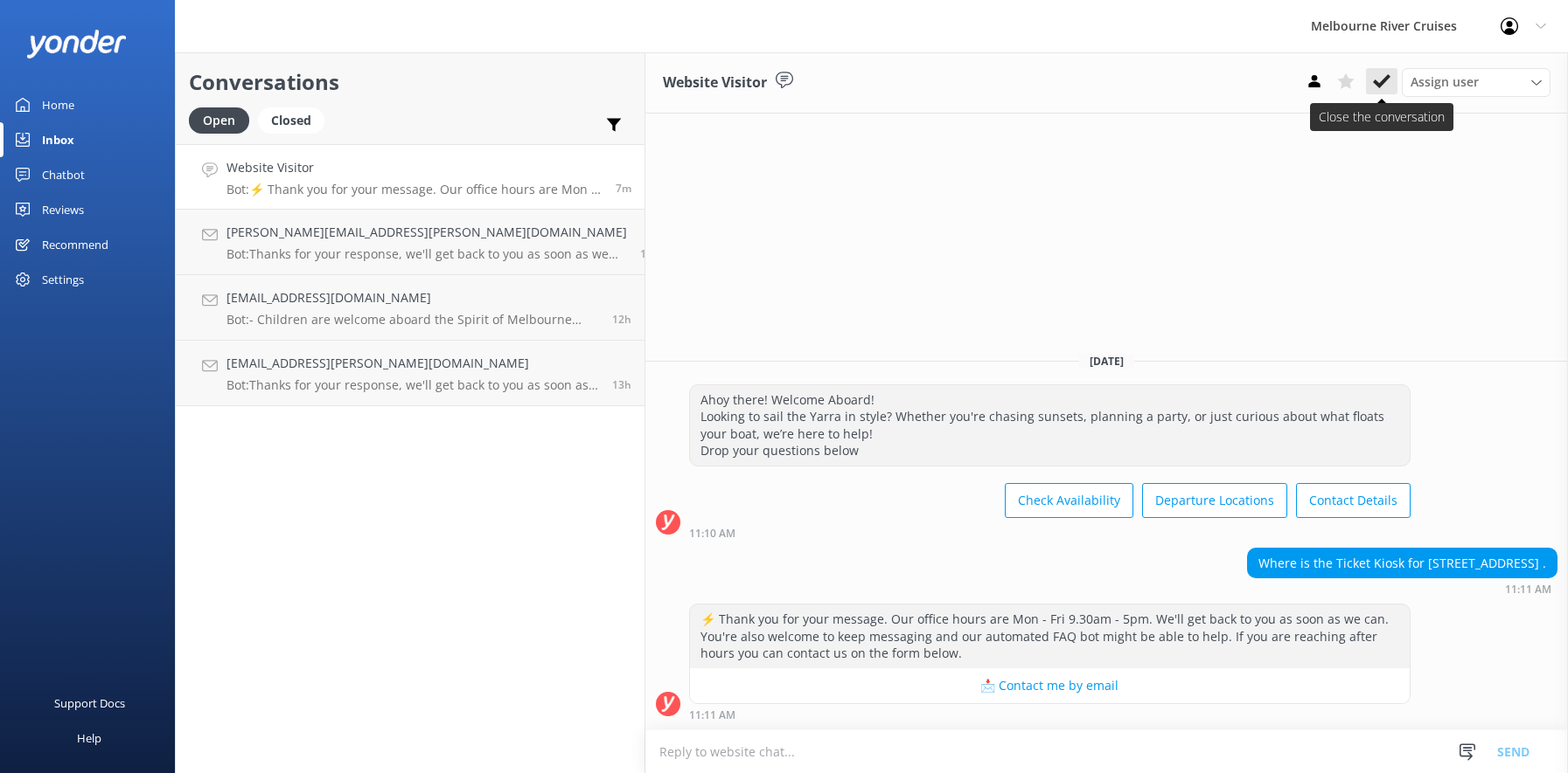
click at [1382, 80] on icon at bounding box center [1381, 80] width 17 height 17
